Goal: Information Seeking & Learning: Learn about a topic

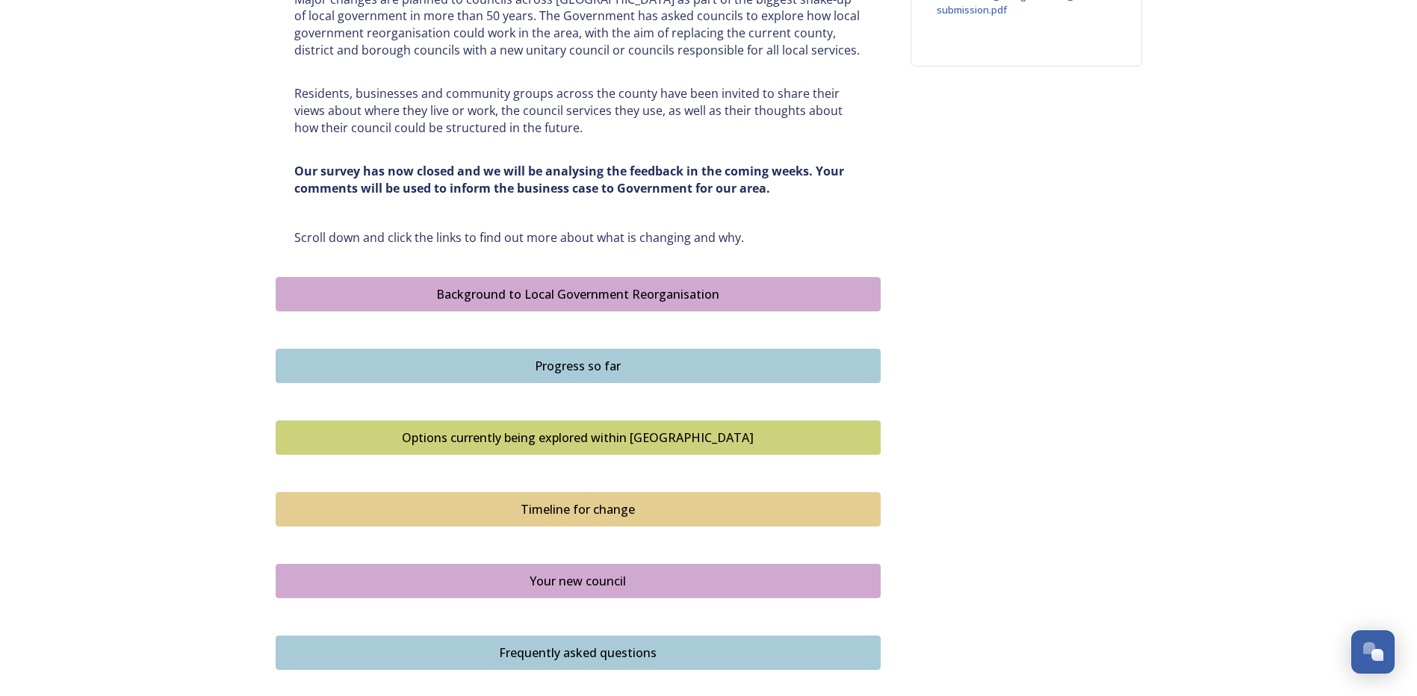
scroll to position [711, 0]
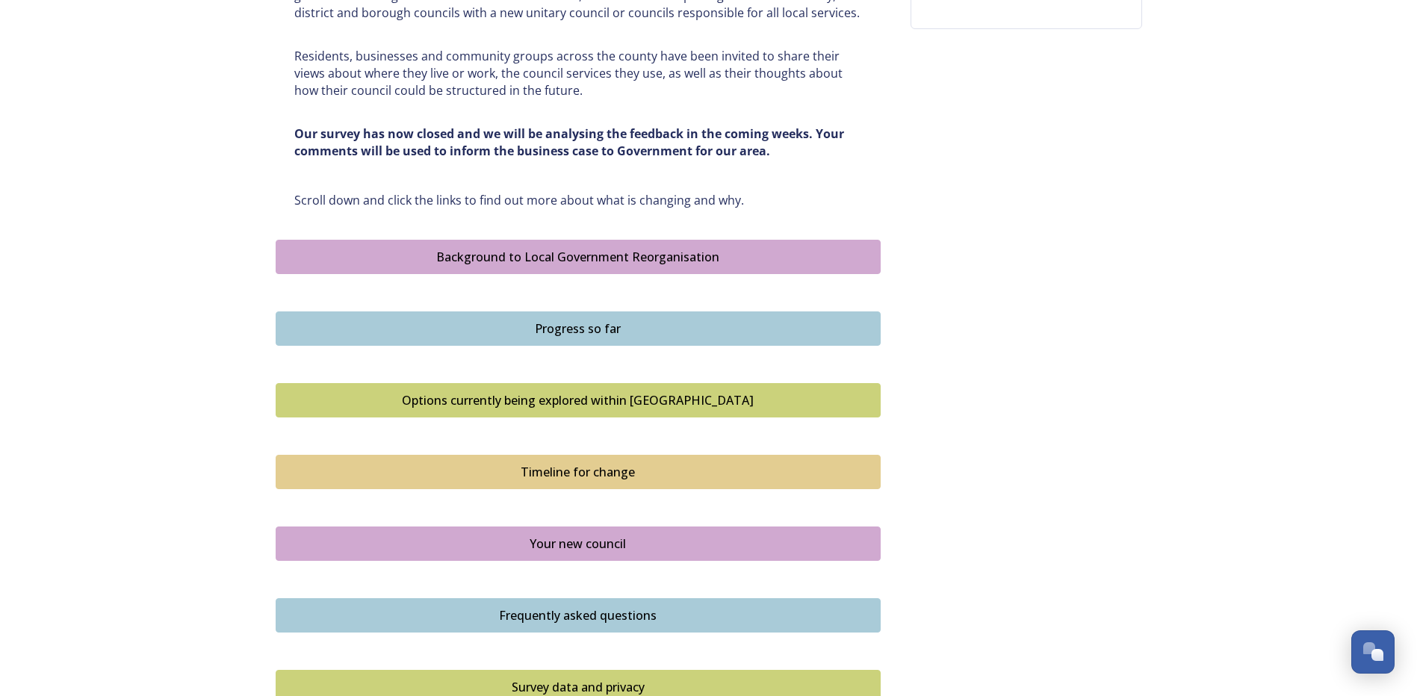
click at [601, 471] on div "Timeline for change" at bounding box center [578, 472] width 589 height 18
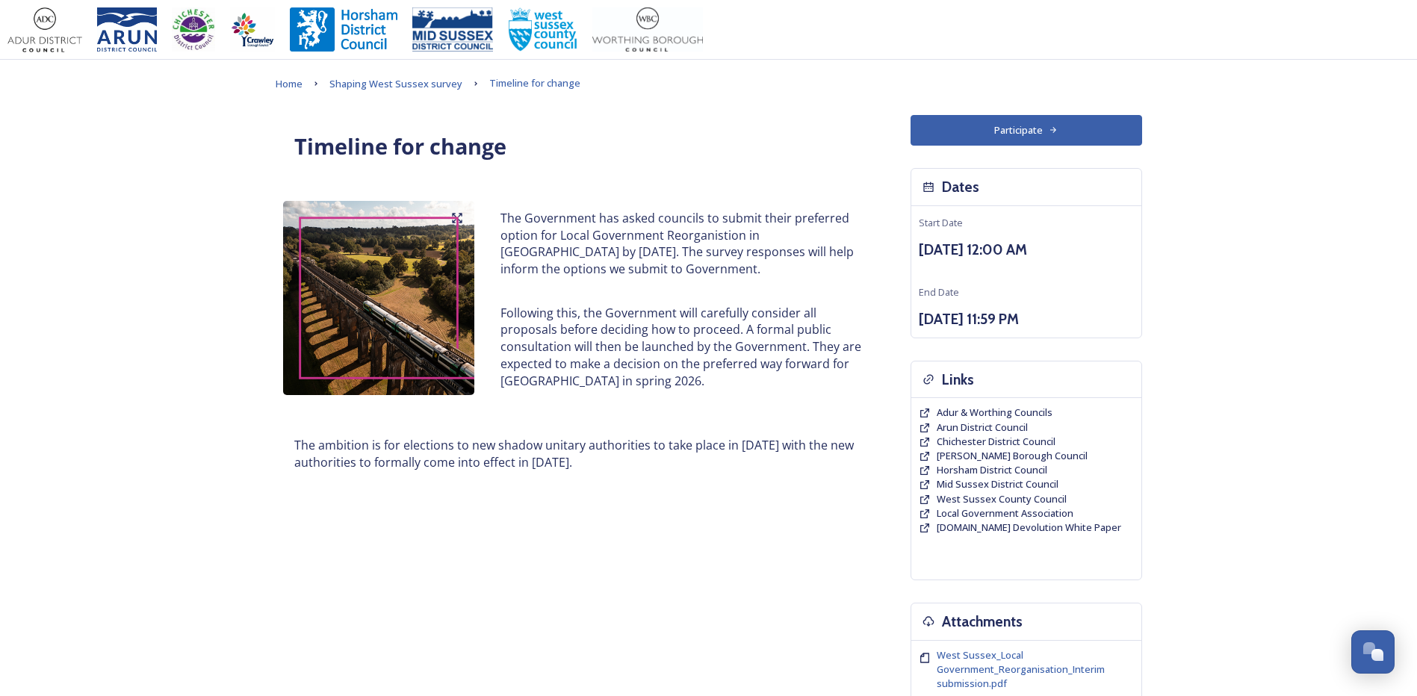
drag, startPoint x: 510, startPoint y: 217, endPoint x: 633, endPoint y: 480, distance: 290.4
click at [633, 480] on div "Timeline for change The Government has asked councils to submit their preferred…" at bounding box center [578, 309] width 605 height 388
drag, startPoint x: 633, startPoint y: 480, endPoint x: 607, endPoint y: 249, distance: 233.1
copy div "he Government has asked councils to submit their preferred option for Local Gov…"
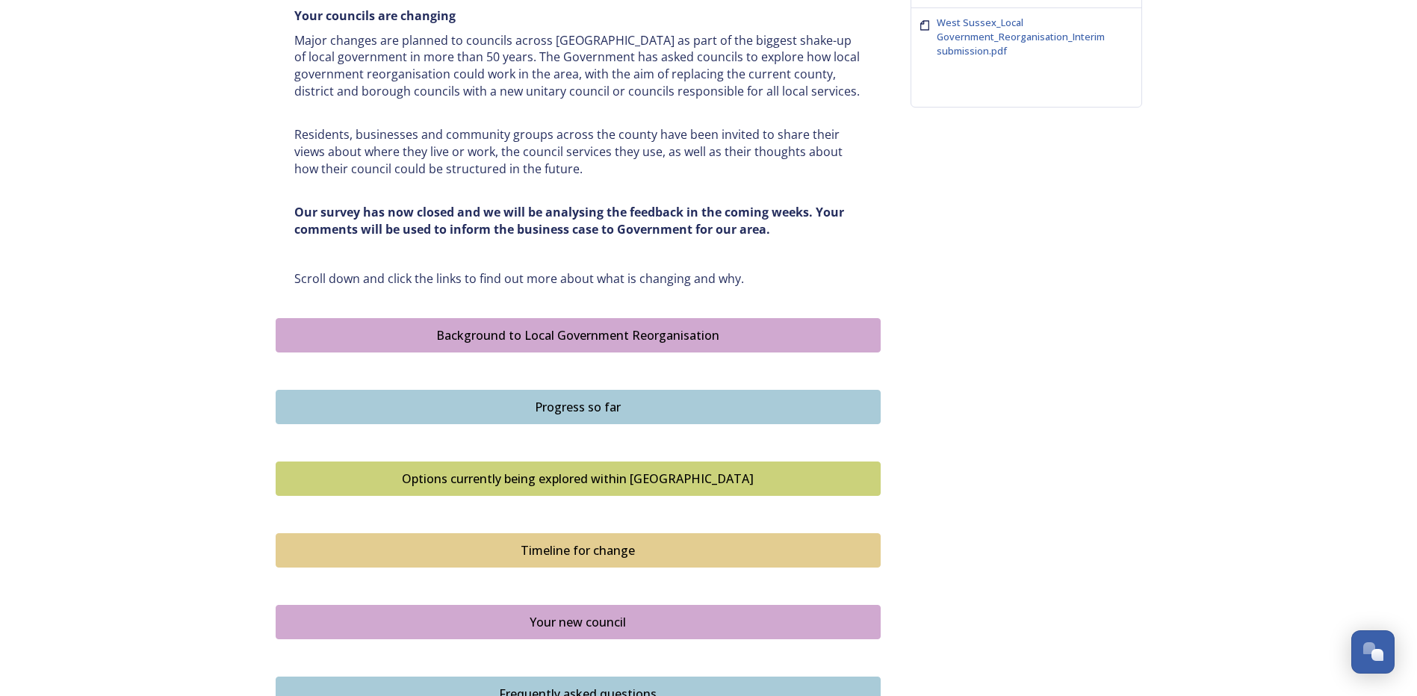
scroll to position [657, 0]
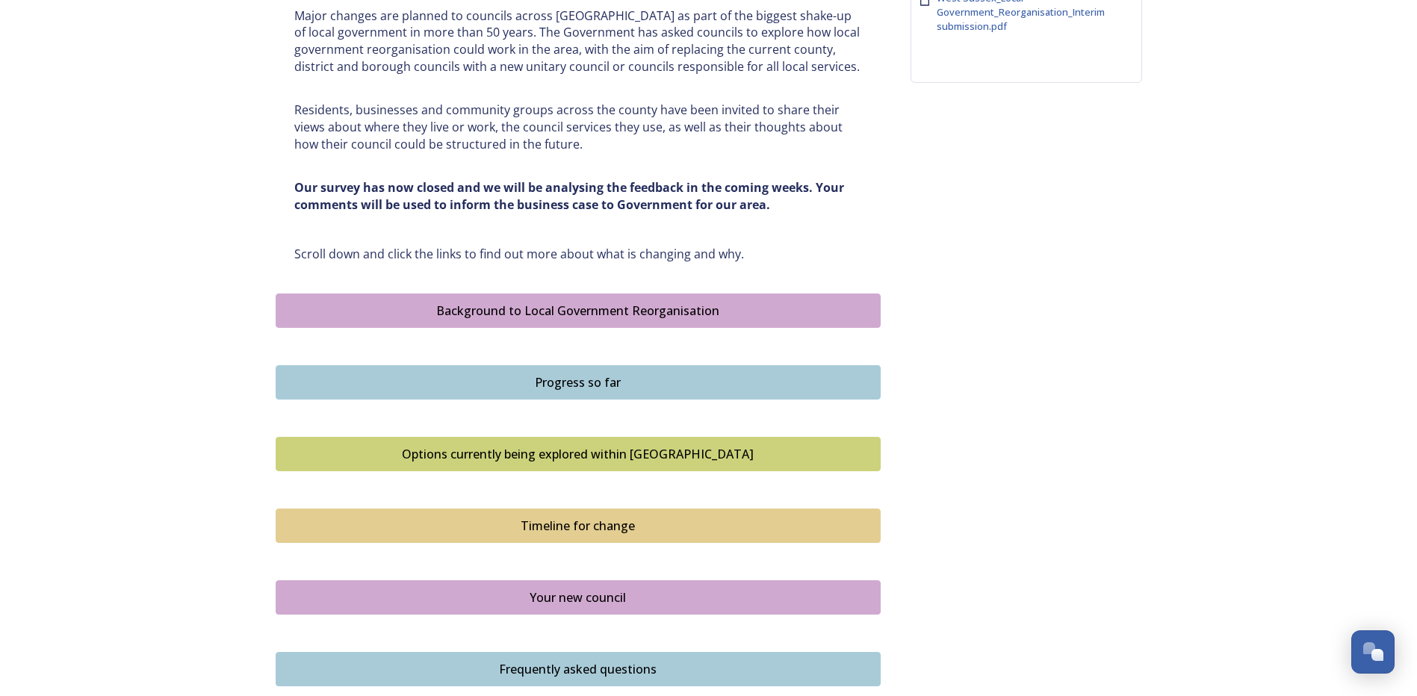
click at [619, 453] on div "Options currently being explored within [GEOGRAPHIC_DATA]" at bounding box center [578, 454] width 589 height 18
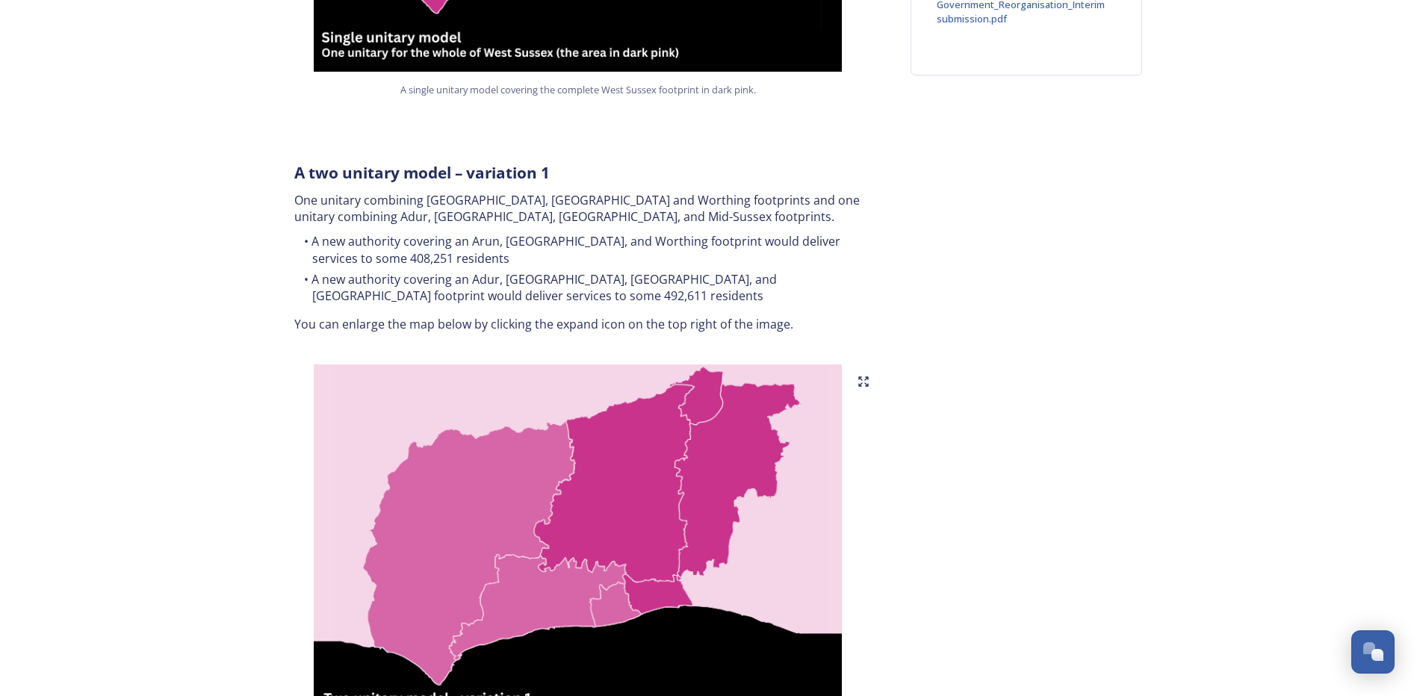
scroll to position [673, 0]
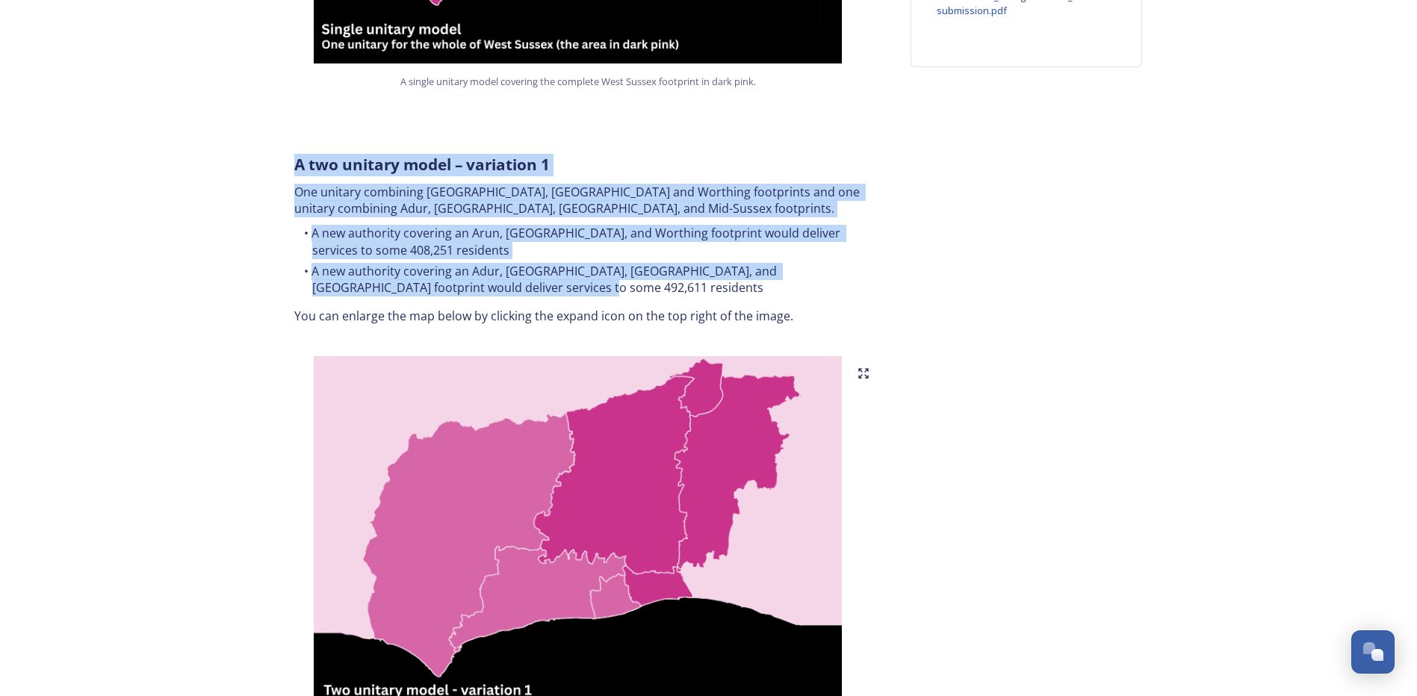
drag, startPoint x: 296, startPoint y: 142, endPoint x: 548, endPoint y: 270, distance: 282.3
click at [548, 270] on div "A two unitary model – variation 1 One unitary combining Arun, [GEOGRAPHIC_DATA]…" at bounding box center [578, 239] width 590 height 189
drag, startPoint x: 548, startPoint y: 270, endPoint x: 483, endPoint y: 190, distance: 102.6
copy div "A two unitary model – variation 1 One unitary combining Arun, [GEOGRAPHIC_DATA]…"
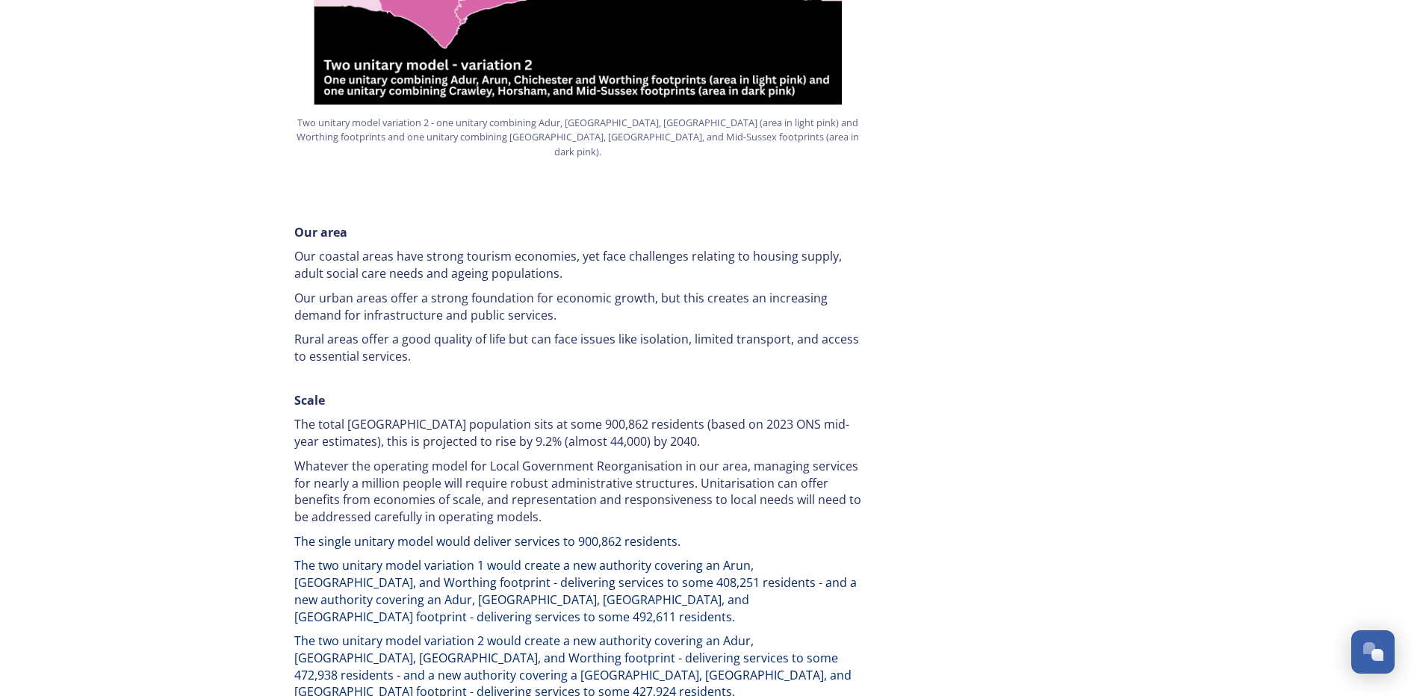
scroll to position [1980, 0]
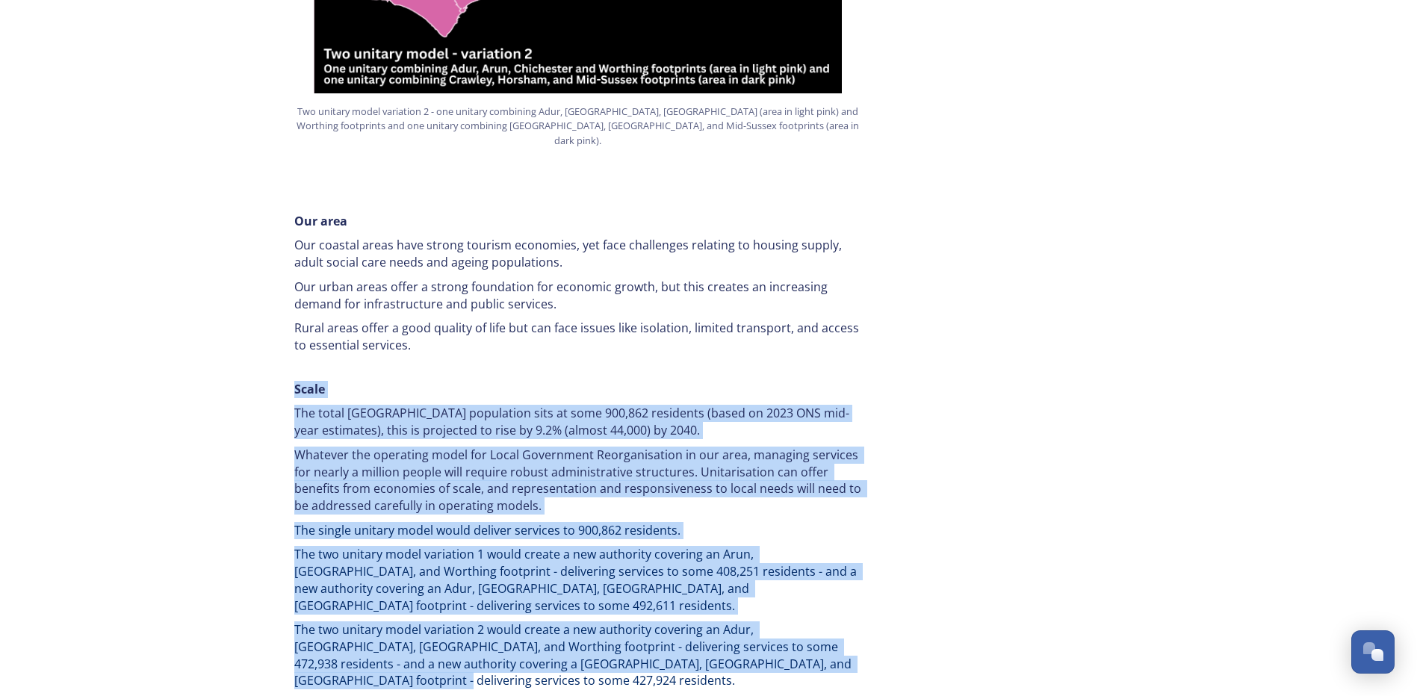
drag, startPoint x: 296, startPoint y: 344, endPoint x: 894, endPoint y: 607, distance: 653.7
copy div "Lorem Ips dolor Sita Consec adipiscing elit se doei 442,351 temporinc (utlab et…"
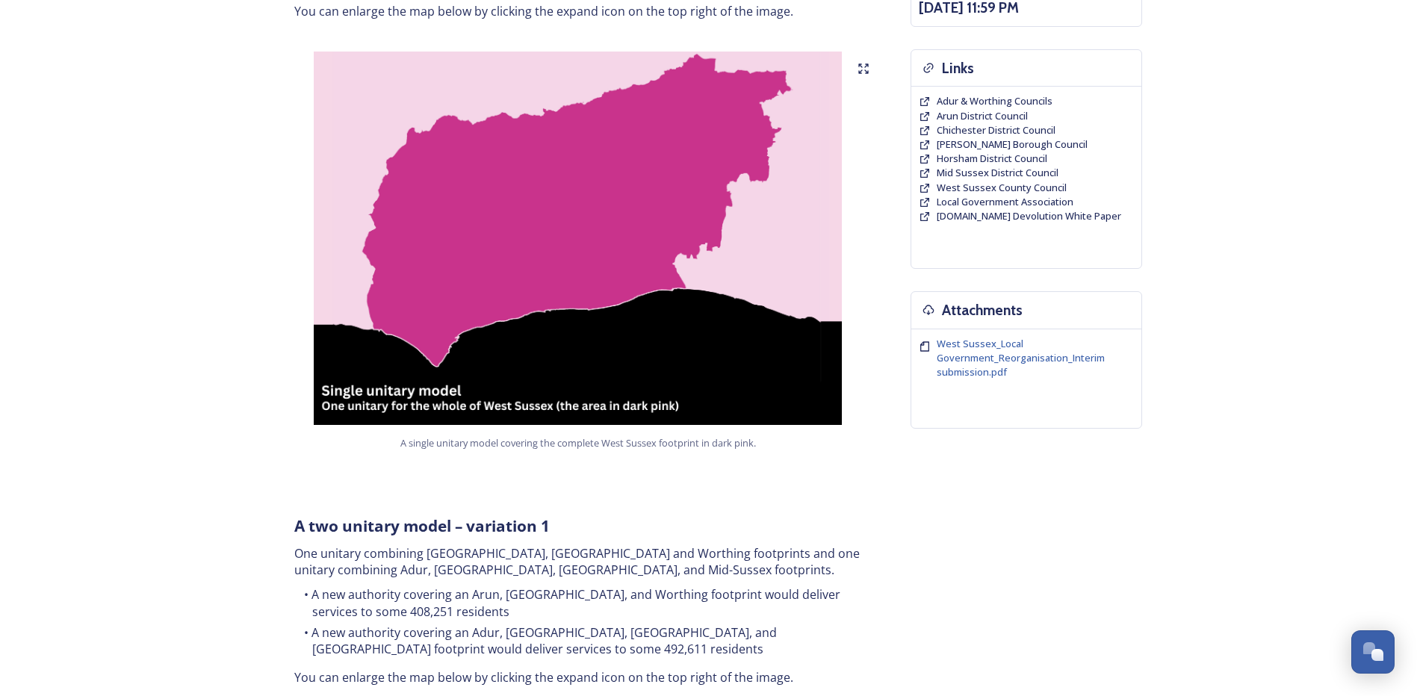
scroll to position [288, 0]
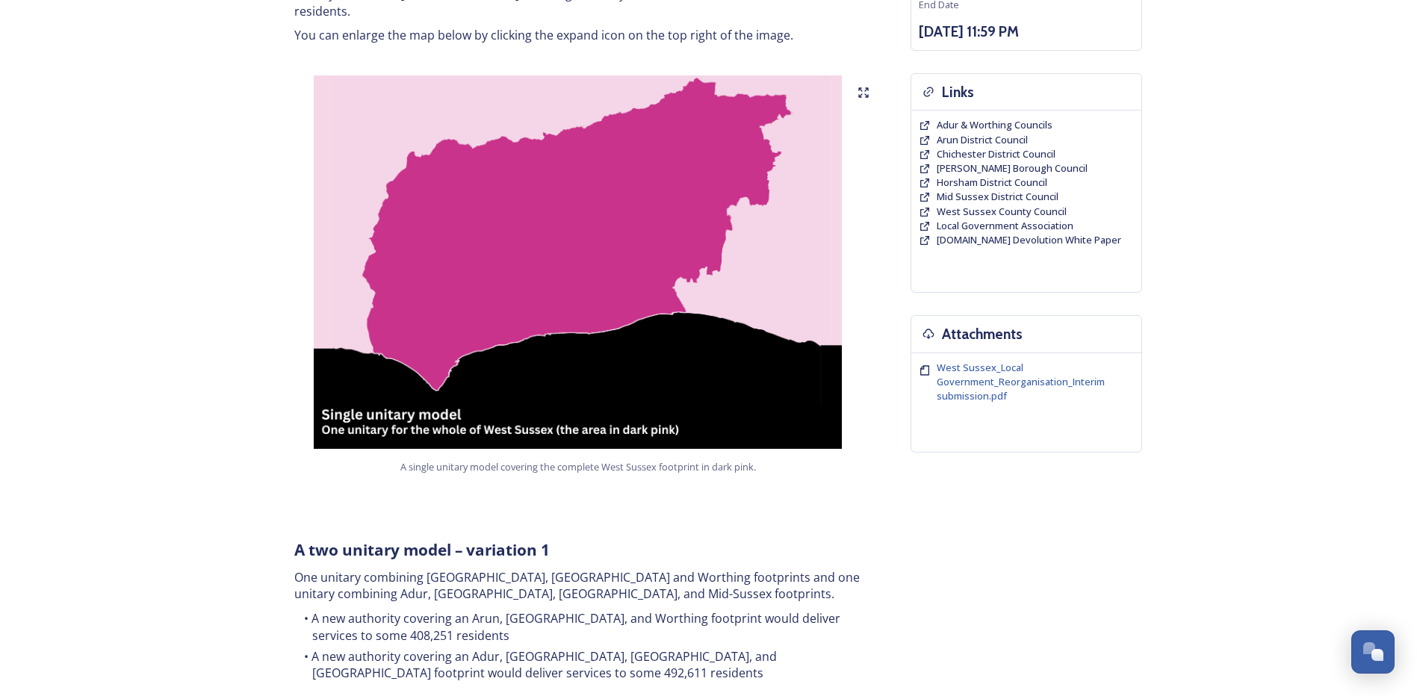
click at [619, 257] on img at bounding box center [578, 262] width 605 height 374
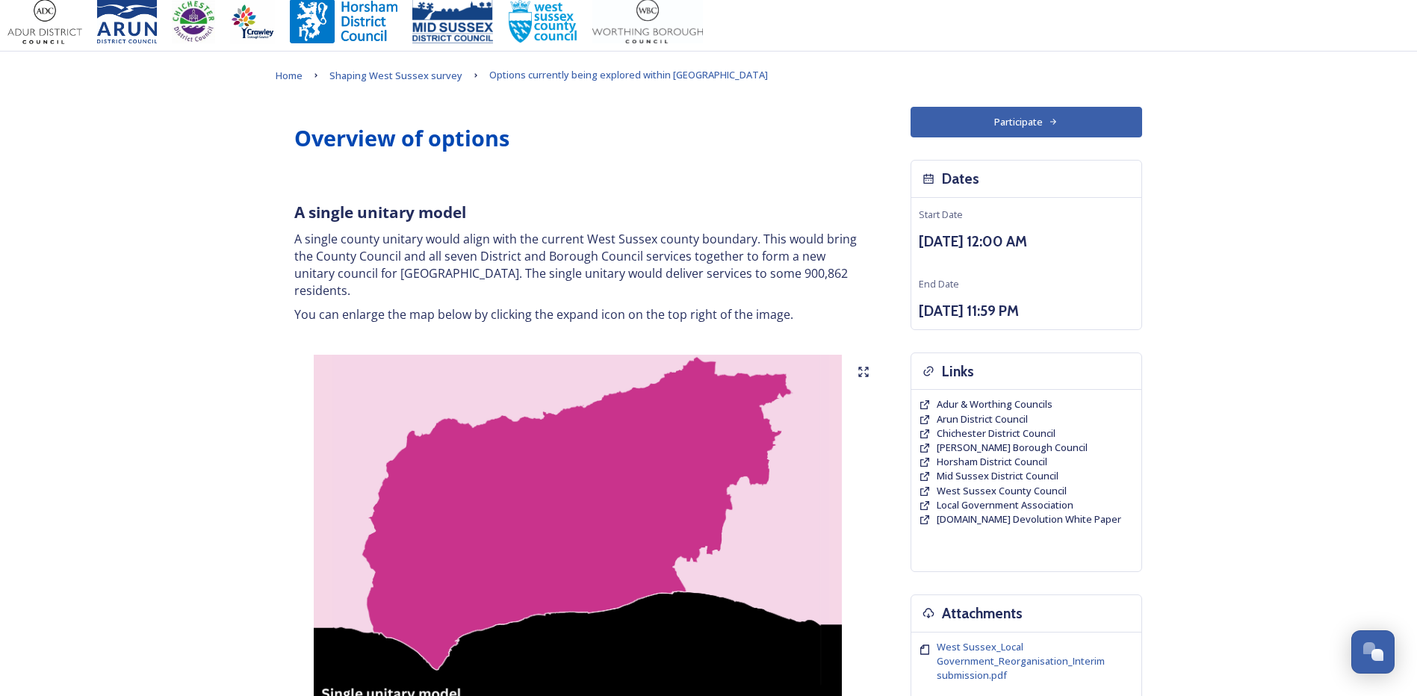
scroll to position [0, 0]
